Goal: Find specific page/section: Find specific page/section

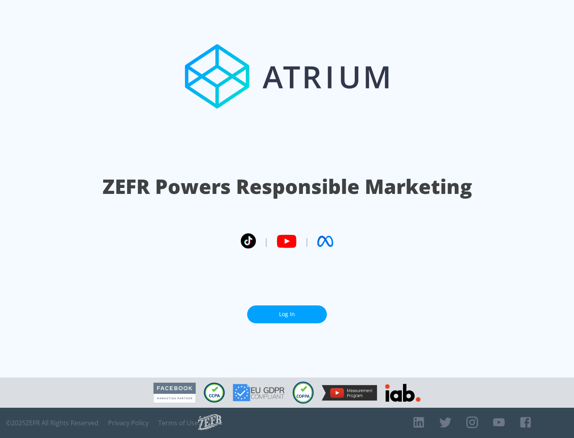
click at [287, 314] on link "Log In" at bounding box center [287, 315] width 80 height 18
